Goal: Check status: Check status

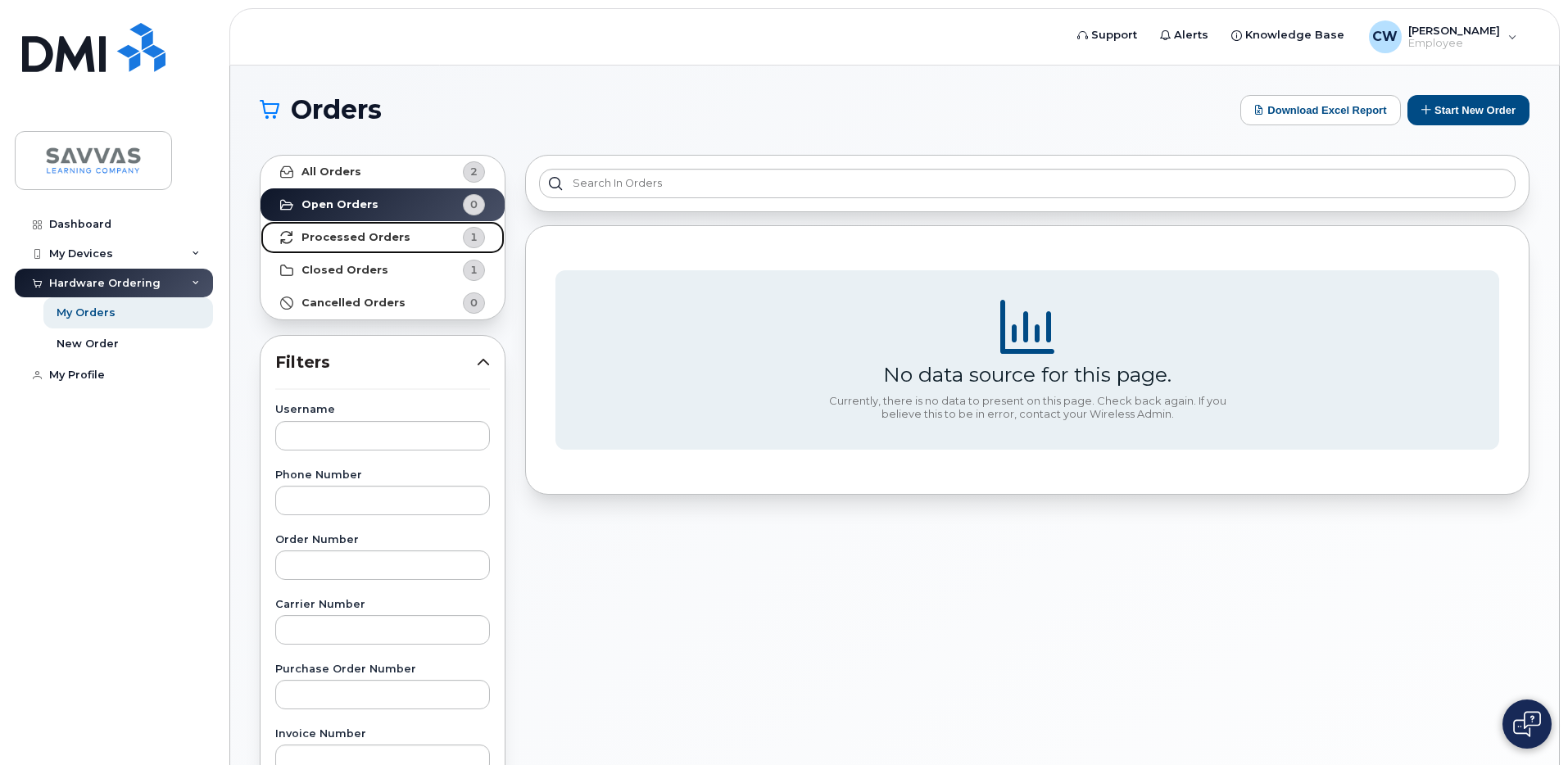
click at [401, 235] on link "Processed Orders 1" at bounding box center [382, 237] width 244 height 33
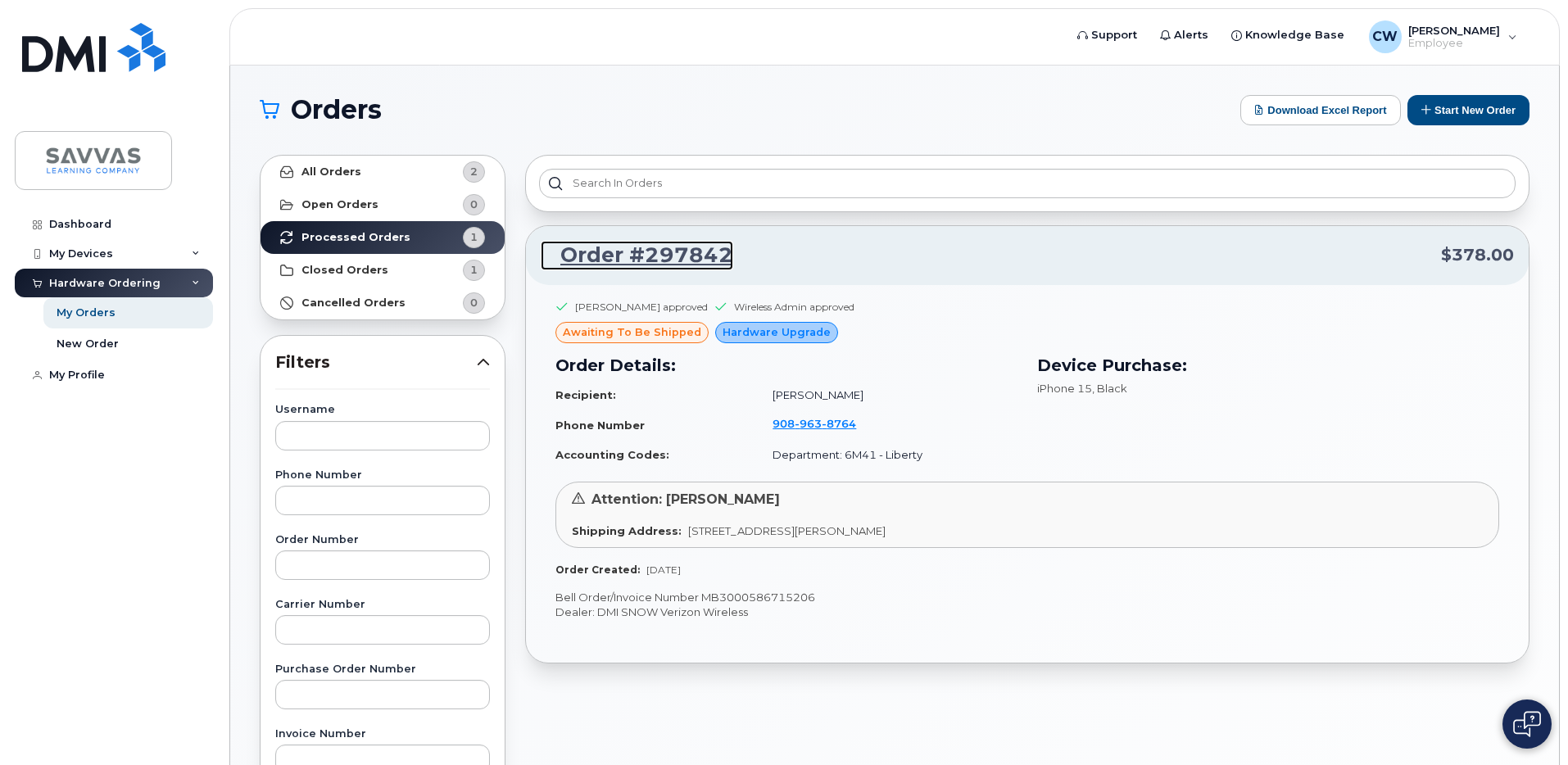
click at [628, 248] on link "Order #297842" at bounding box center [636, 256] width 193 height 30
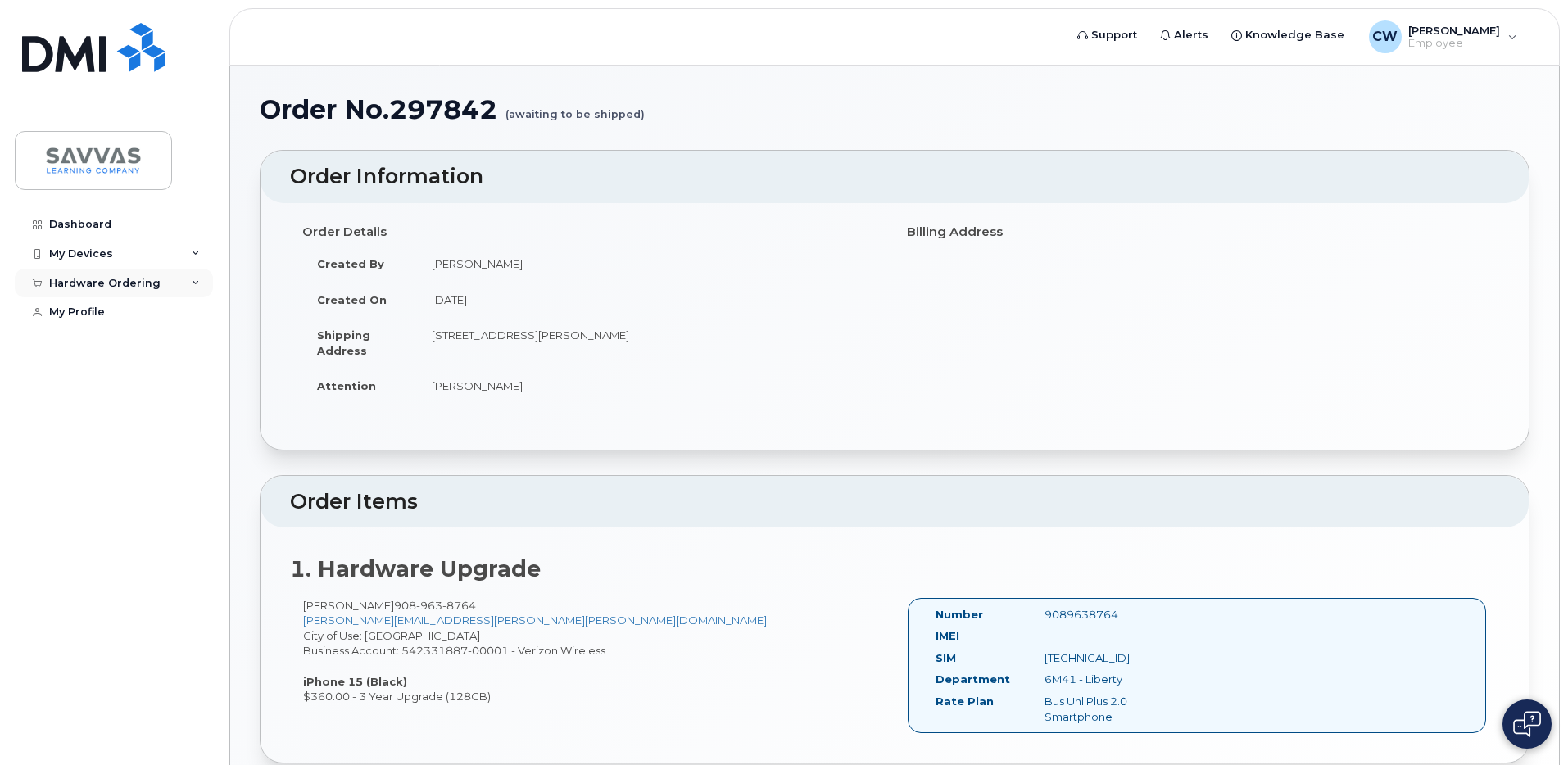
click at [199, 283] on div "Hardware Ordering" at bounding box center [114, 283] width 198 height 30
click at [199, 253] on icon at bounding box center [196, 254] width 8 height 8
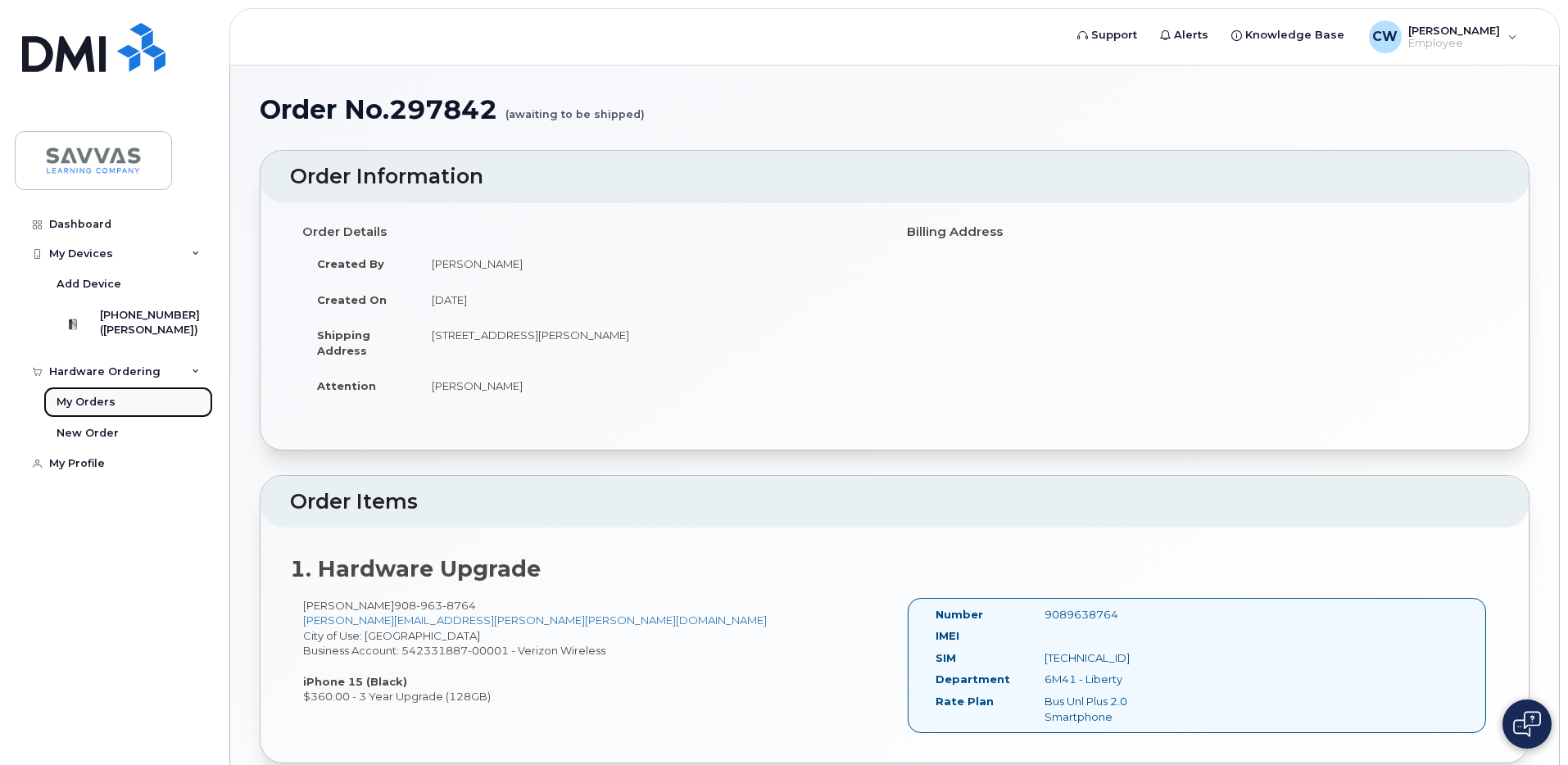
click at [124, 418] on link "My Orders" at bounding box center [128, 403] width 170 height 32
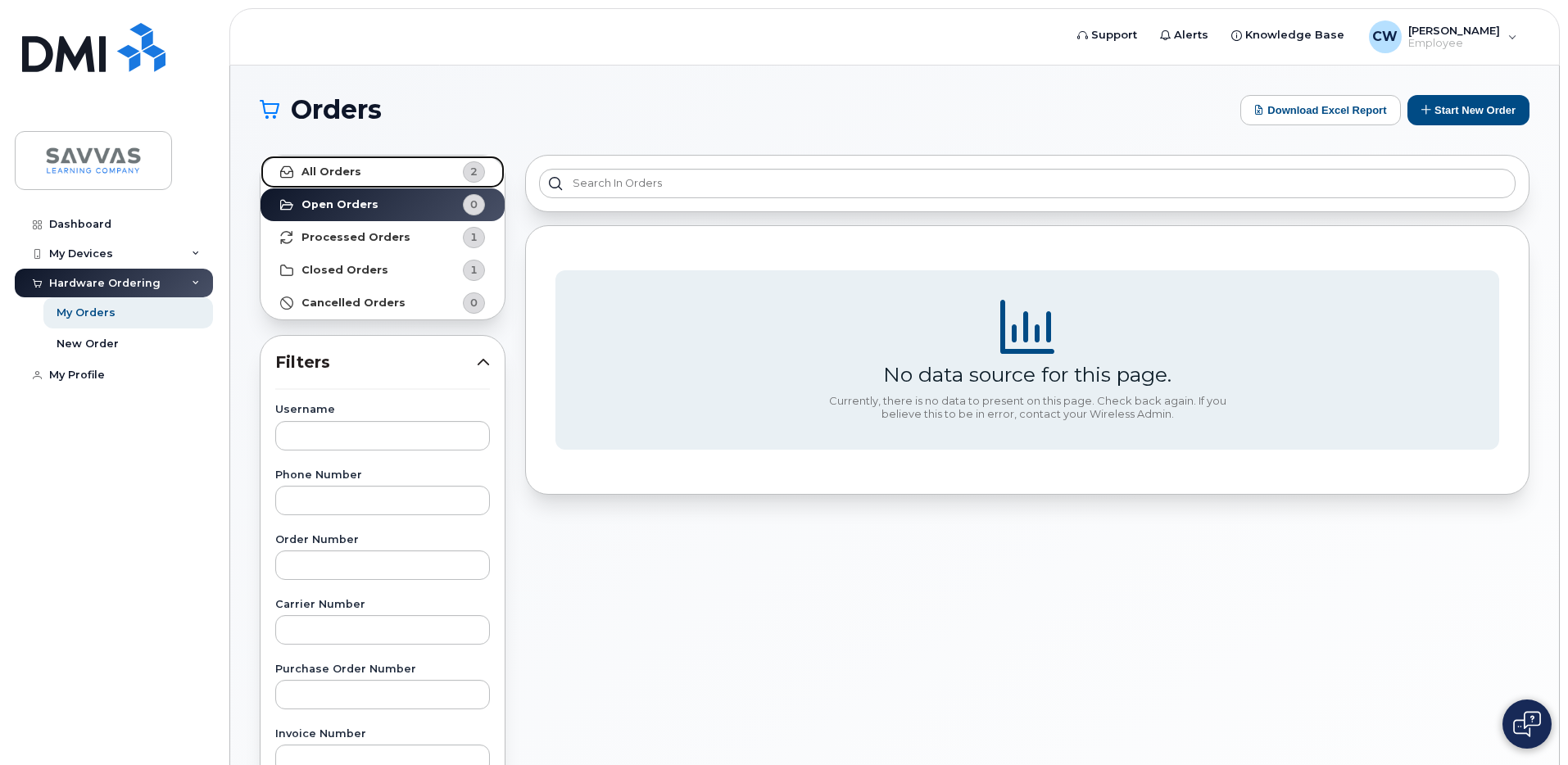
click at [382, 171] on link "All Orders 2" at bounding box center [382, 172] width 244 height 33
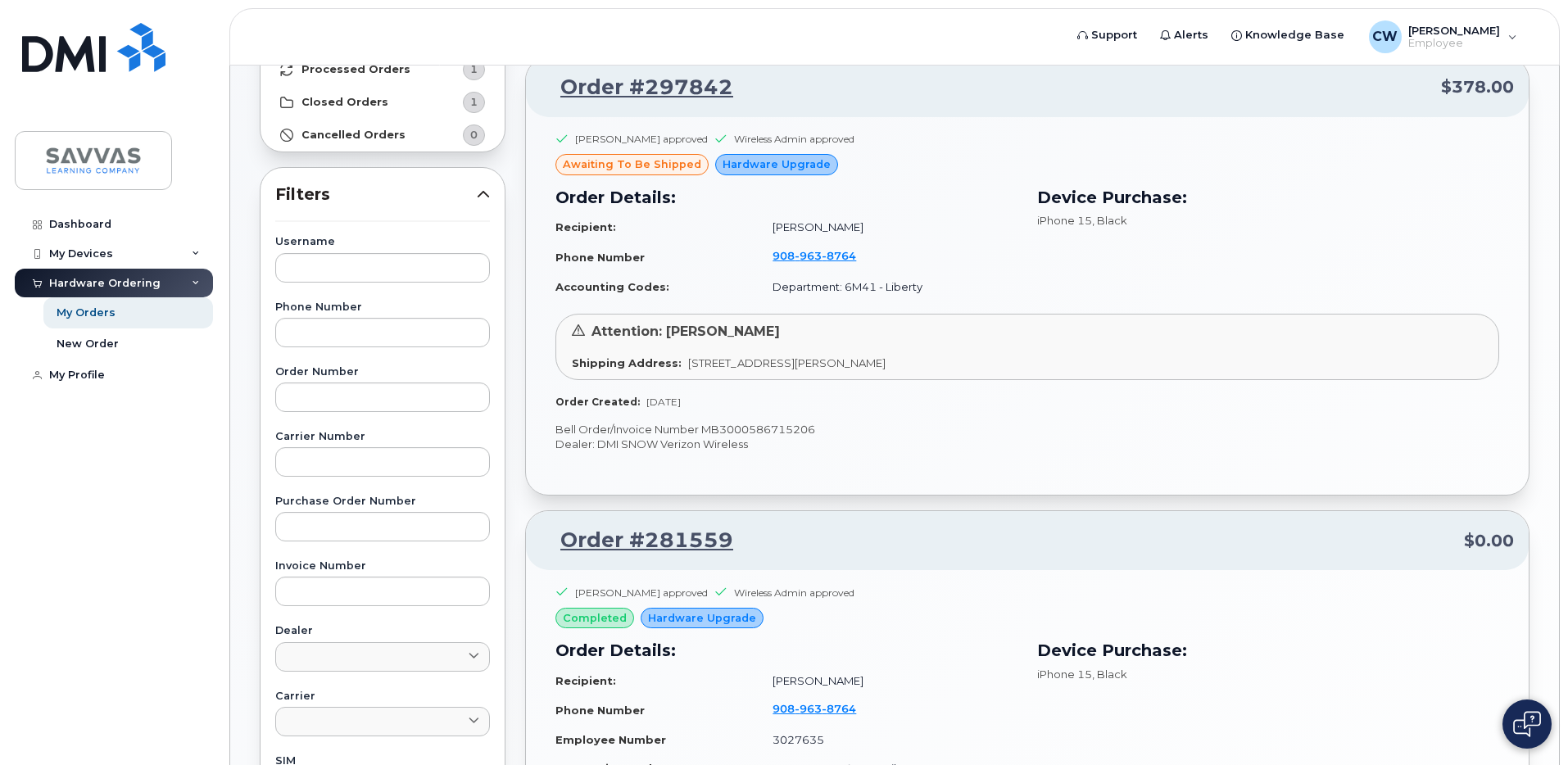
scroll to position [166, 0]
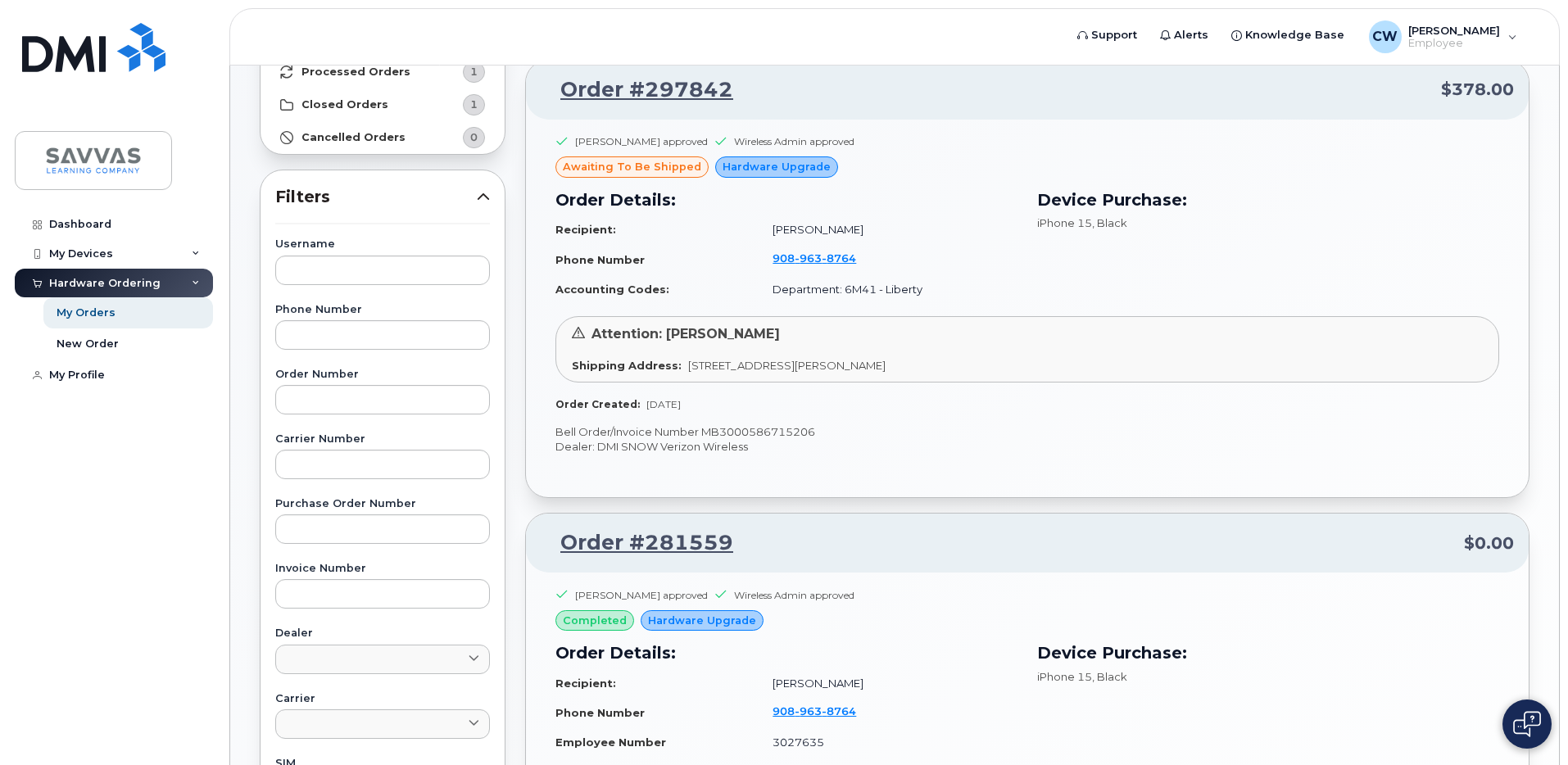
click at [613, 171] on span "awaiting to be shipped" at bounding box center [632, 167] width 138 height 16
click at [121, 225] on link "Dashboard" at bounding box center [114, 224] width 198 height 30
